Goal: Task Accomplishment & Management: Use online tool/utility

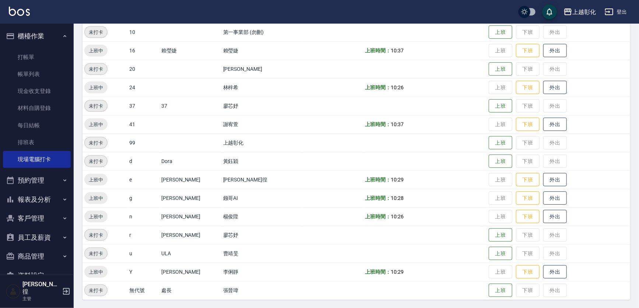
scroll to position [96, 0]
click at [31, 221] on button "客戶管理" at bounding box center [37, 217] width 68 height 19
click at [22, 241] on link "客戶列表" at bounding box center [37, 239] width 68 height 17
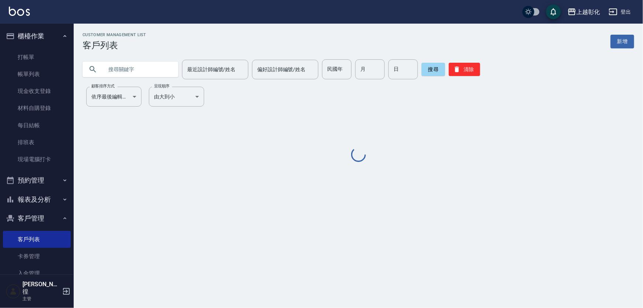
click at [118, 71] on input "text" at bounding box center [137, 69] width 69 height 20
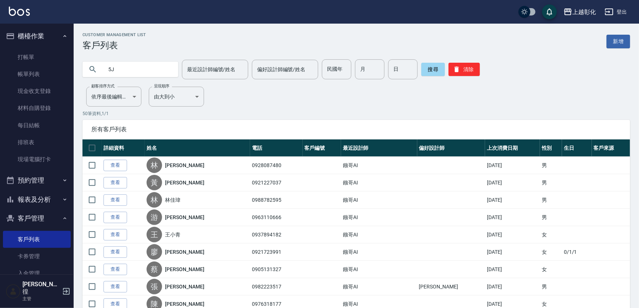
type input "5"
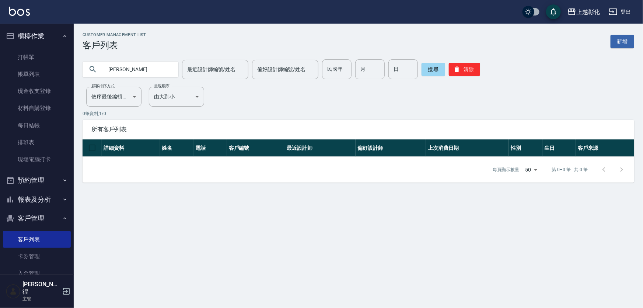
click at [118, 68] on input "[PERSON_NAME]" at bounding box center [137, 69] width 69 height 20
type input "[PERSON_NAME]"
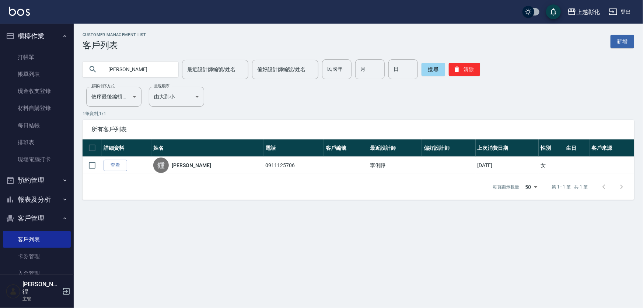
drag, startPoint x: 114, startPoint y: 170, endPoint x: 122, endPoint y: 170, distance: 7.4
click at [114, 169] on link "查看" at bounding box center [116, 164] width 24 height 11
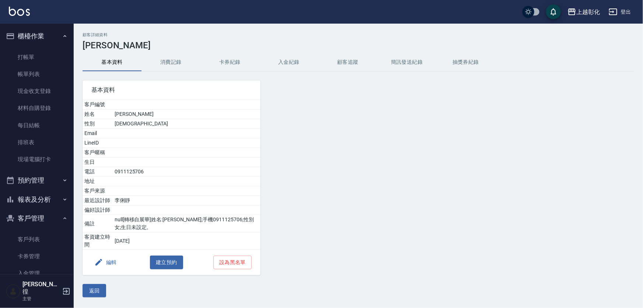
click at [290, 63] on button "入金紀錄" at bounding box center [288, 62] width 59 height 18
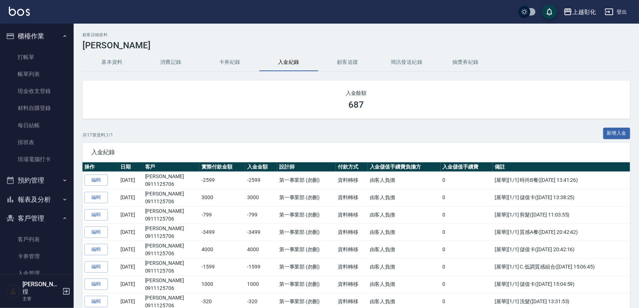
click at [176, 63] on button "消費記錄" at bounding box center [170, 62] width 59 height 18
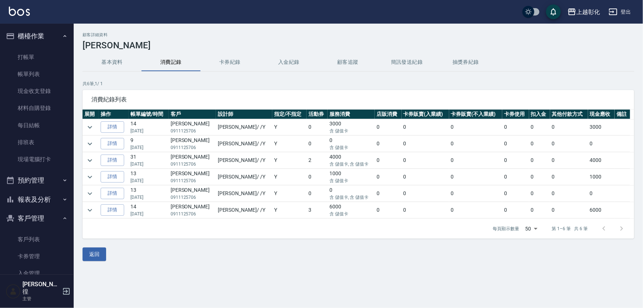
click at [105, 59] on button "基本資料" at bounding box center [112, 62] width 59 height 18
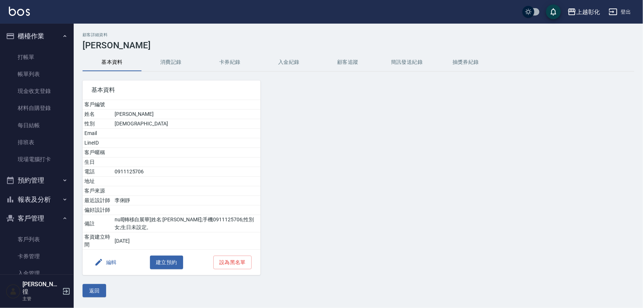
scroll to position [33, 0]
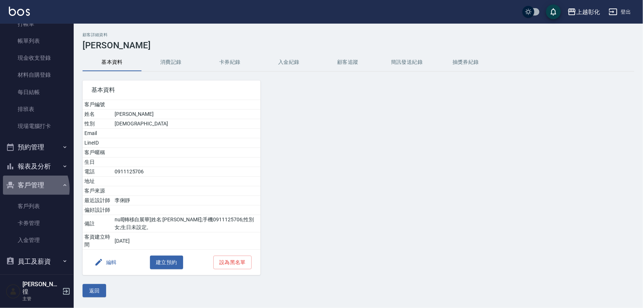
drag, startPoint x: 26, startPoint y: 188, endPoint x: 27, endPoint y: 180, distance: 7.7
click at [25, 187] on button "客戶管理" at bounding box center [37, 184] width 68 height 19
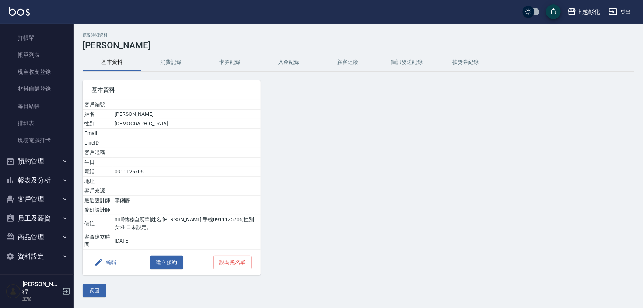
scroll to position [12, 0]
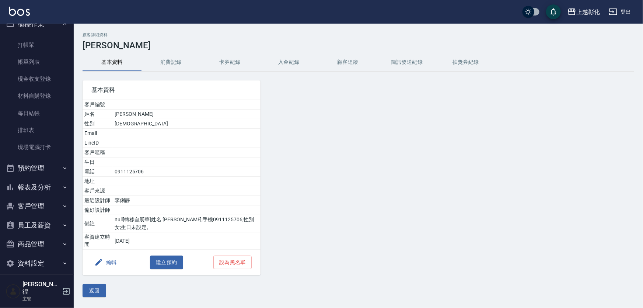
click at [28, 185] on button "報表及分析" at bounding box center [37, 187] width 68 height 19
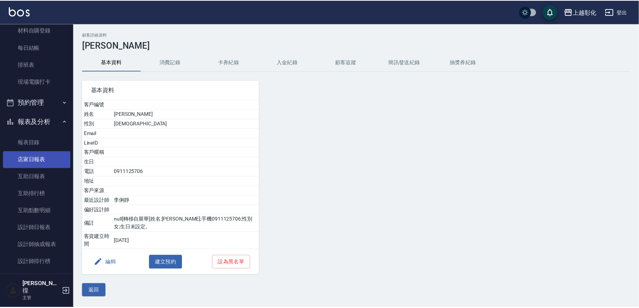
scroll to position [79, 0]
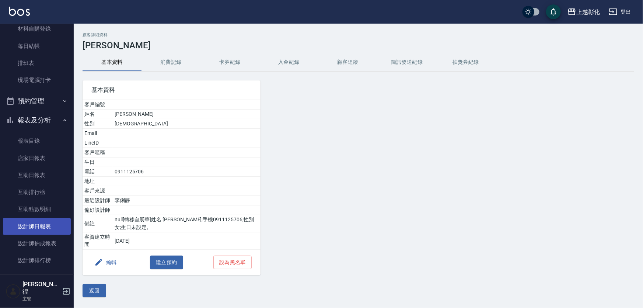
click at [41, 224] on link "設計師日報表" at bounding box center [37, 226] width 68 height 17
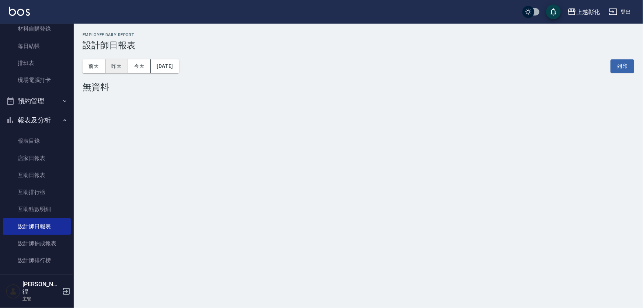
click at [123, 66] on button "昨天" at bounding box center [116, 66] width 23 height 14
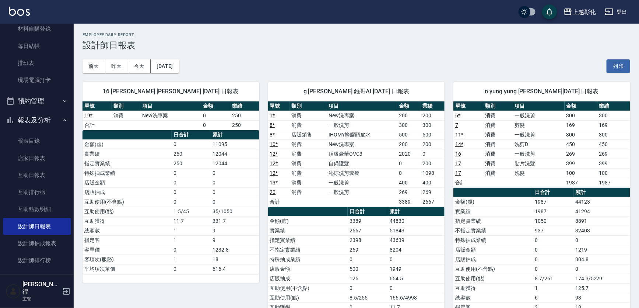
click at [266, 56] on div "[DATE] [DATE] [DATE] [DATE] 列印" at bounding box center [357, 65] width 548 height 31
click at [144, 69] on button "今天" at bounding box center [139, 66] width 23 height 14
